Goal: Entertainment & Leisure: Browse casually

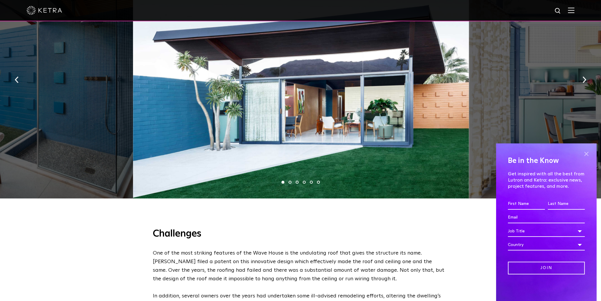
scroll to position [473, 0]
click at [586, 153] on span at bounding box center [586, 153] width 9 height 9
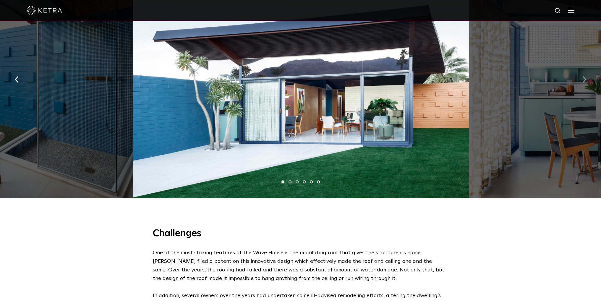
click at [585, 77] on img "button" at bounding box center [584, 79] width 4 height 7
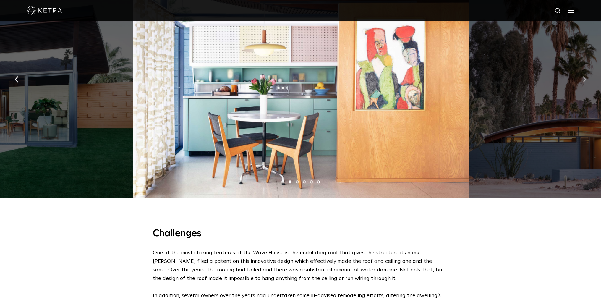
click at [585, 77] on img "button" at bounding box center [584, 79] width 4 height 7
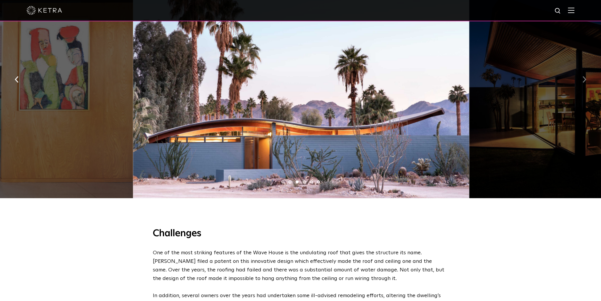
click at [585, 77] on img "button" at bounding box center [584, 79] width 4 height 7
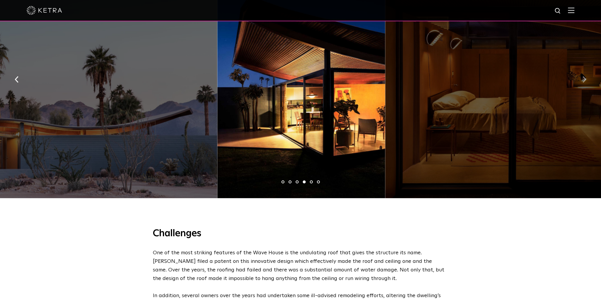
click at [585, 77] on img "button" at bounding box center [584, 79] width 4 height 7
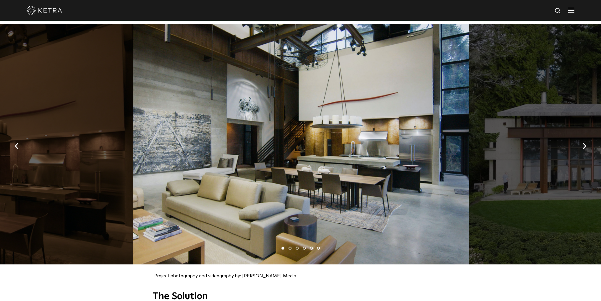
scroll to position [650, 0]
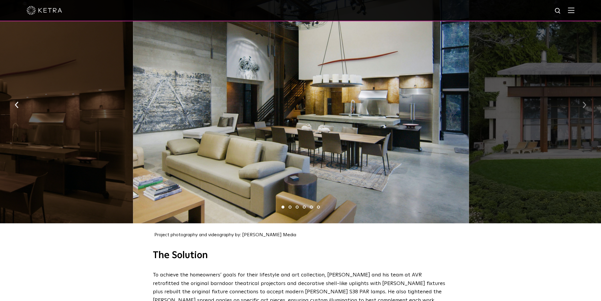
click at [584, 103] on img "button" at bounding box center [584, 104] width 4 height 7
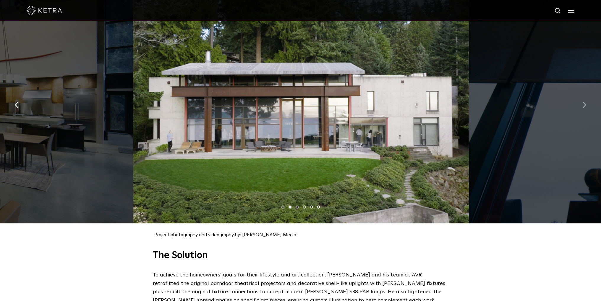
click at [584, 103] on img "button" at bounding box center [584, 104] width 4 height 7
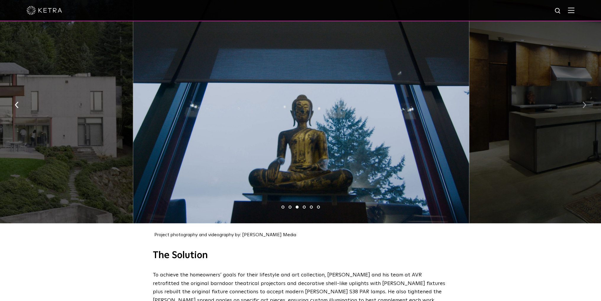
click at [584, 103] on img "button" at bounding box center [584, 104] width 4 height 7
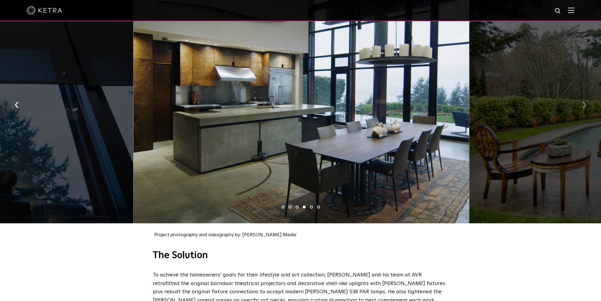
click at [584, 103] on img "button" at bounding box center [584, 104] width 4 height 7
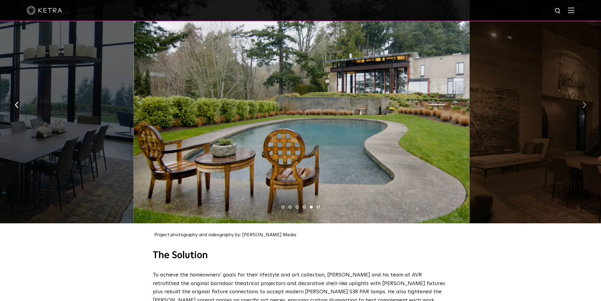
click at [584, 103] on img "button" at bounding box center [584, 104] width 4 height 7
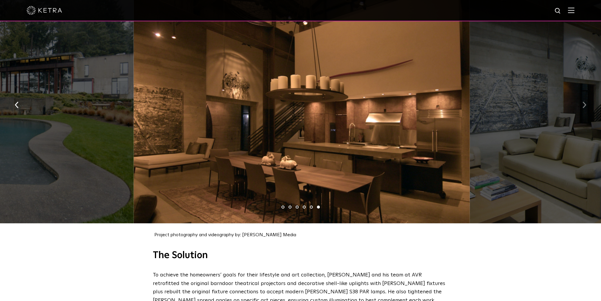
click at [584, 103] on img "button" at bounding box center [584, 104] width 4 height 7
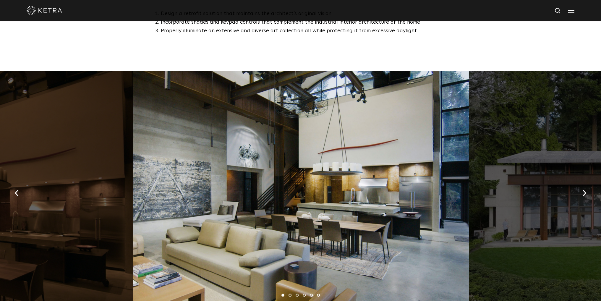
scroll to position [561, 0]
click at [584, 190] on img "button" at bounding box center [584, 193] width 4 height 7
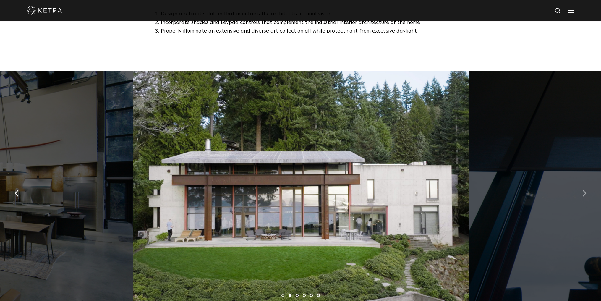
click at [584, 190] on img "button" at bounding box center [584, 193] width 4 height 7
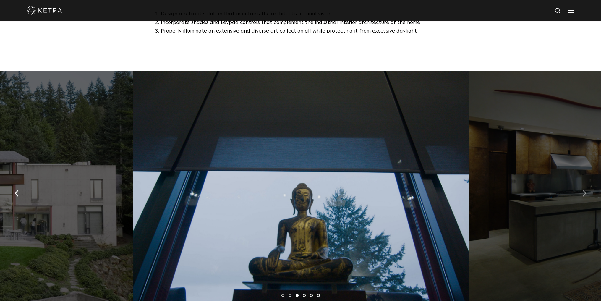
click at [584, 190] on img "button" at bounding box center [584, 193] width 4 height 7
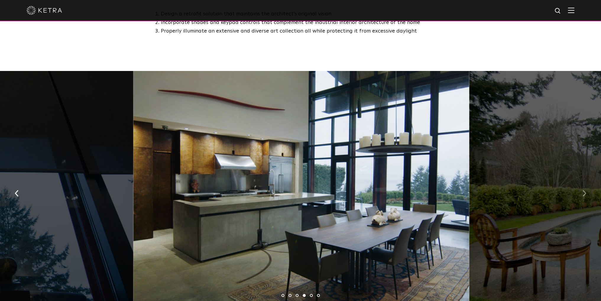
click at [584, 190] on img "button" at bounding box center [584, 193] width 4 height 7
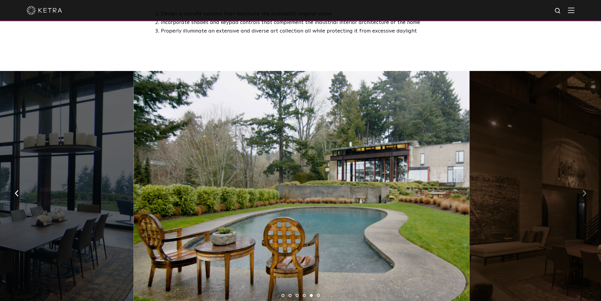
click at [584, 190] on img "button" at bounding box center [584, 193] width 4 height 7
